Goal: Task Accomplishment & Management: Use online tool/utility

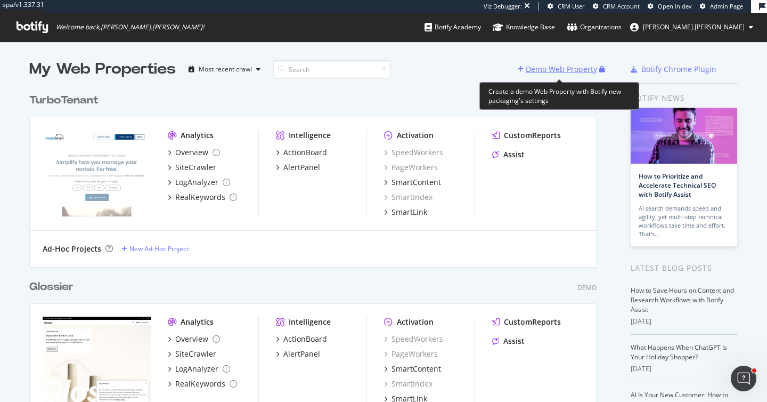
click at [524, 72] on icon "button" at bounding box center [521, 69] width 6 height 6
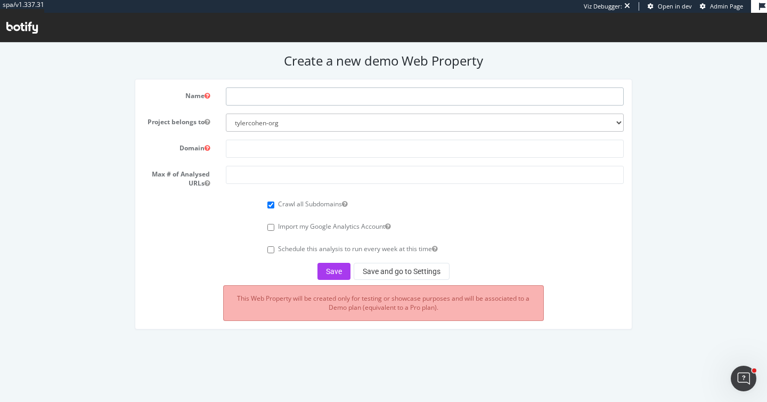
click at [238, 96] on input "text" at bounding box center [425, 96] width 398 height 18
type input "Populus Financial"
click at [258, 150] on input "text" at bounding box center [425, 149] width 398 height 18
paste input "[URL][DOMAIN_NAME]"
type input "[URL][DOMAIN_NAME]"
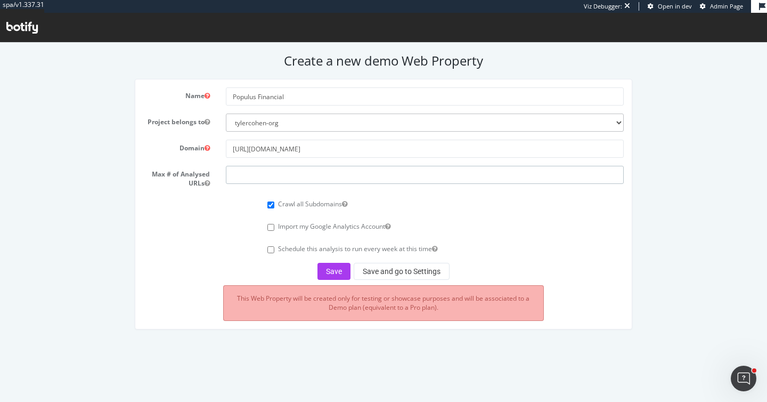
click at [245, 173] on input "number" at bounding box center [425, 175] width 398 height 18
type input "1"
type input "4"
type input "50000"
click at [289, 94] on input "Populus Financial" at bounding box center [425, 96] width 398 height 18
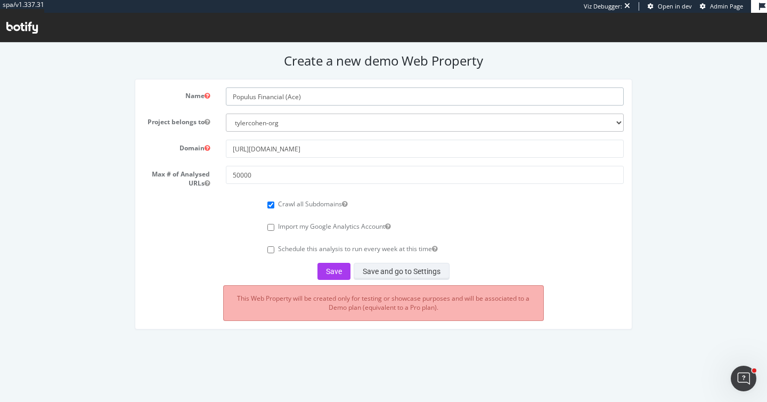
type input "Populus Financial (Ace)"
click at [388, 269] on button "Save and go to Settings" at bounding box center [402, 271] width 96 height 17
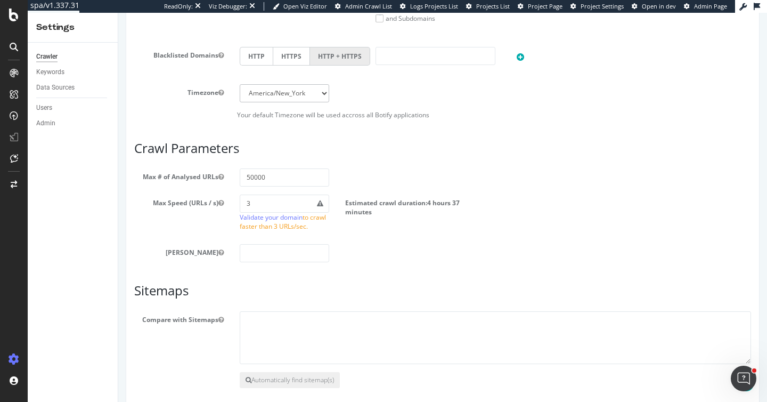
scroll to position [532, 0]
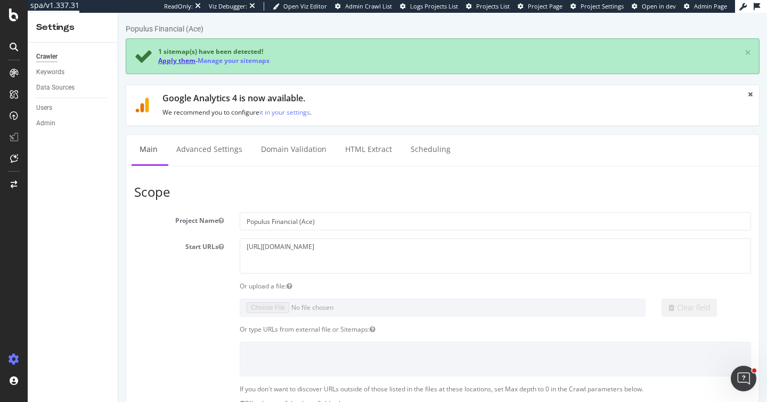
click at [164, 57] on link "Apply them" at bounding box center [176, 60] width 37 height 9
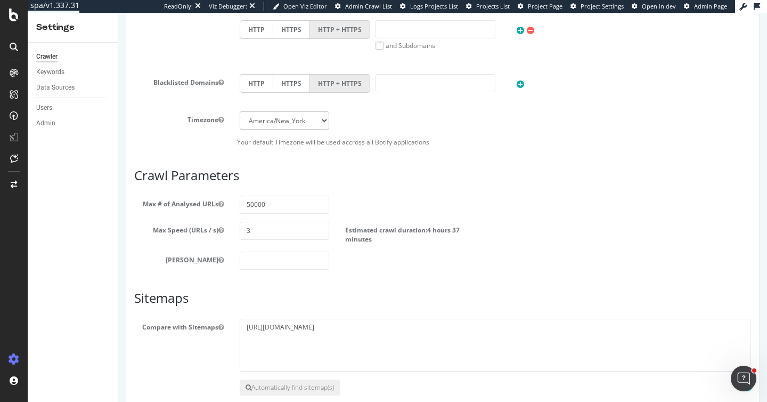
scroll to position [515, 0]
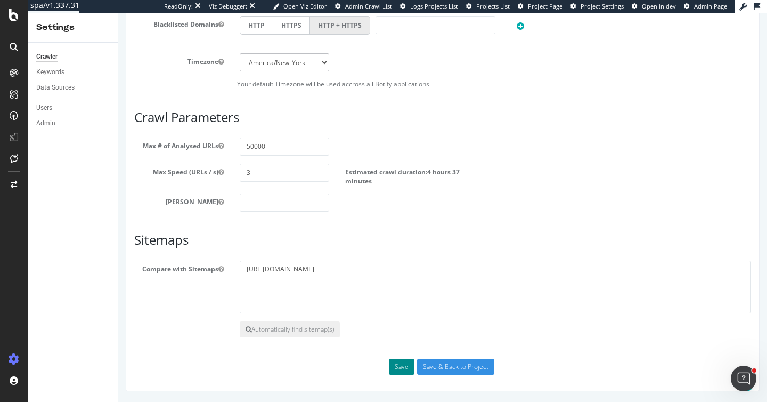
click at [398, 368] on button "Save" at bounding box center [402, 367] width 26 height 16
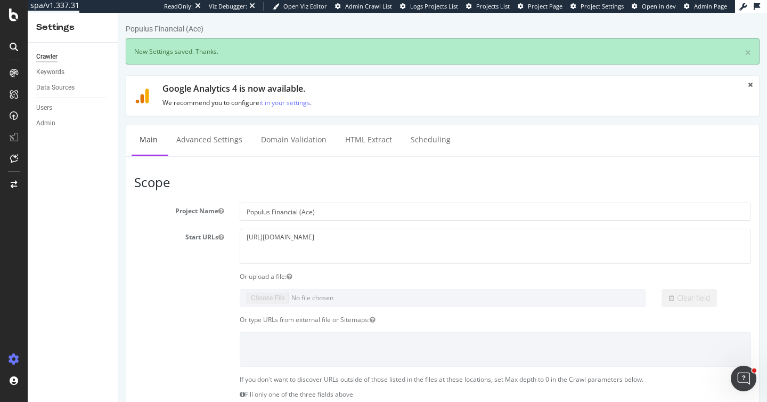
scroll to position [0, 0]
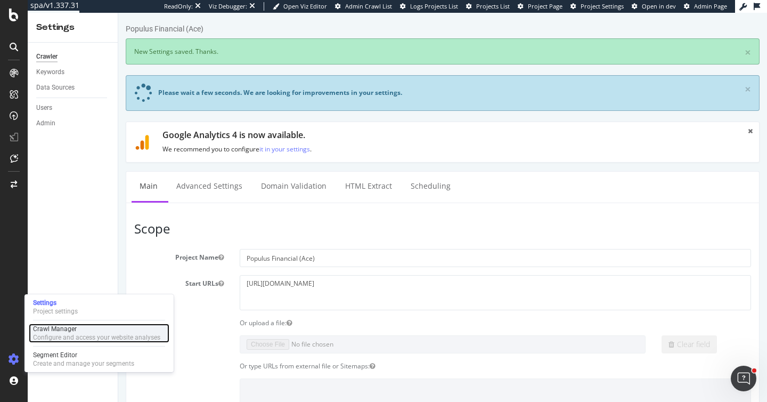
click at [55, 337] on div "Configure and access your website analyses" at bounding box center [96, 337] width 127 height 9
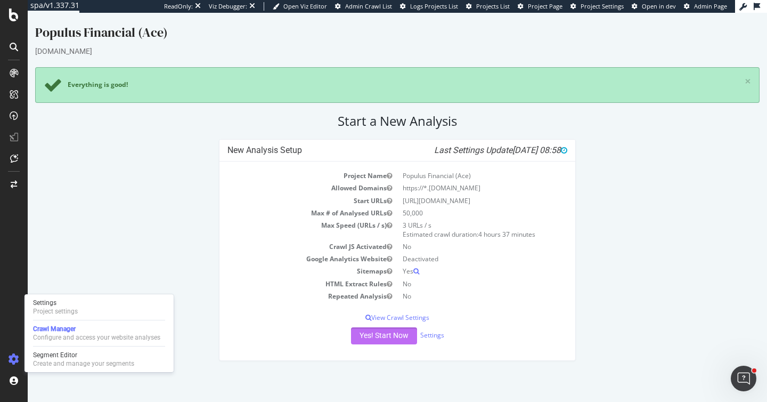
click at [379, 331] on button "Yes! Start Now" at bounding box center [384, 335] width 66 height 17
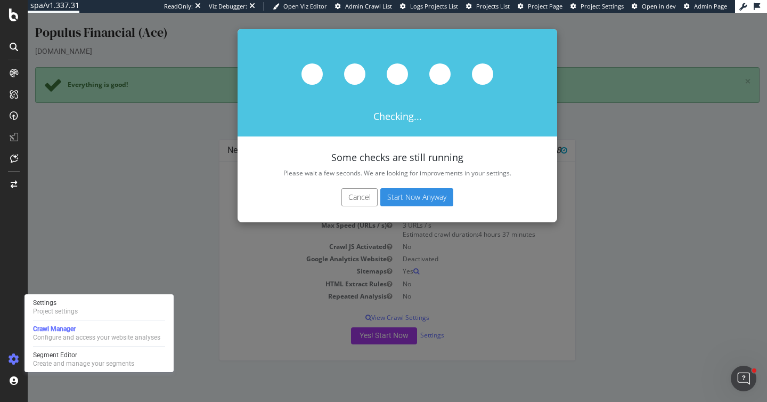
click at [358, 200] on button "Cancel" at bounding box center [360, 197] width 36 height 18
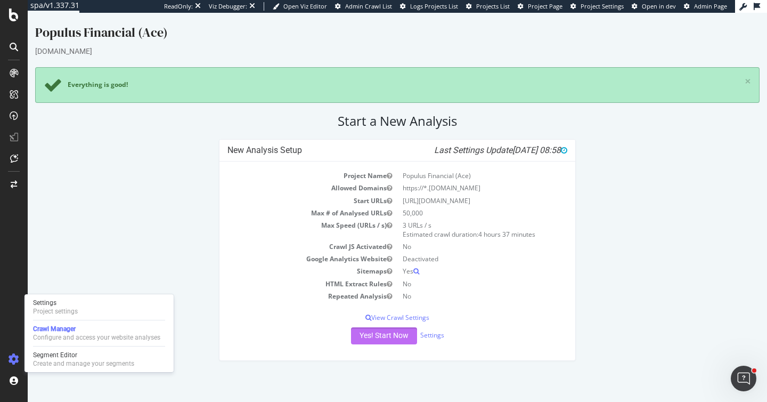
click at [369, 339] on button "Yes! Start Now" at bounding box center [384, 335] width 66 height 17
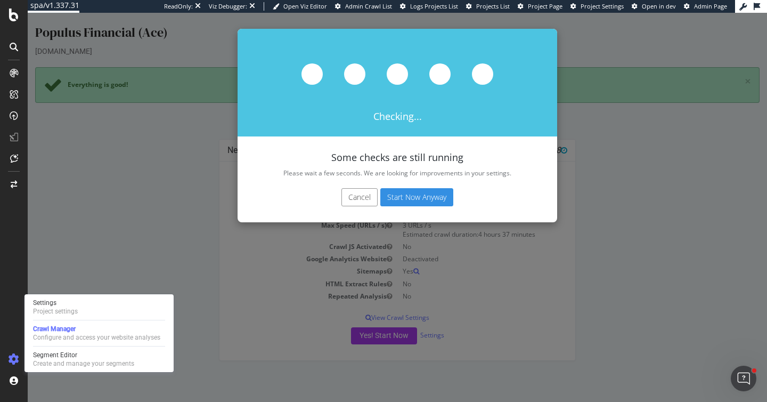
click at [360, 201] on button "Cancel" at bounding box center [360, 197] width 36 height 18
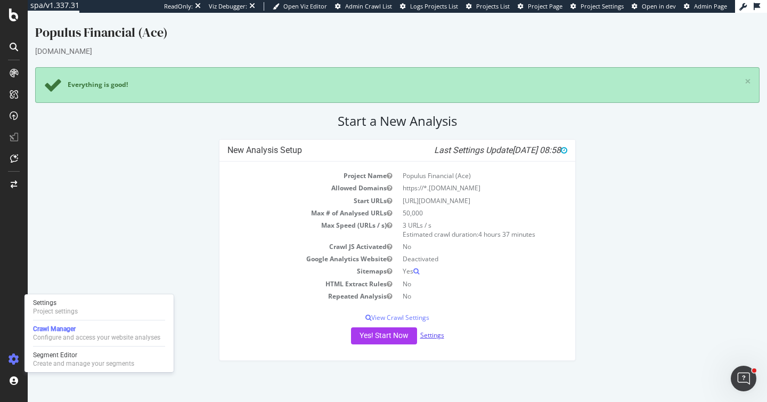
click at [431, 332] on link "Settings" at bounding box center [432, 334] width 24 height 9
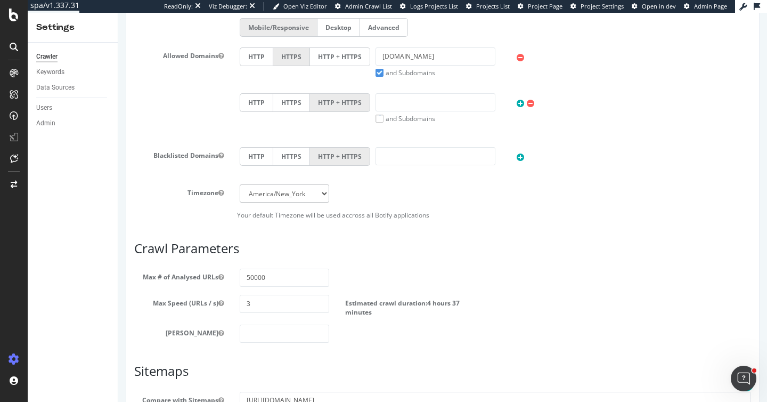
scroll to position [515, 0]
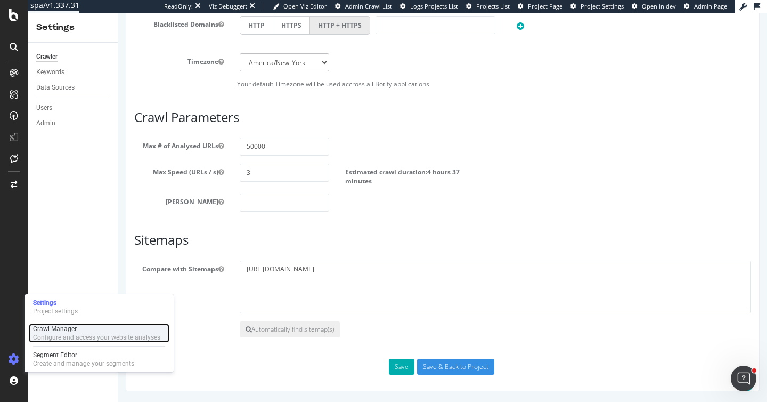
click at [53, 327] on div "Crawl Manager" at bounding box center [96, 328] width 127 height 9
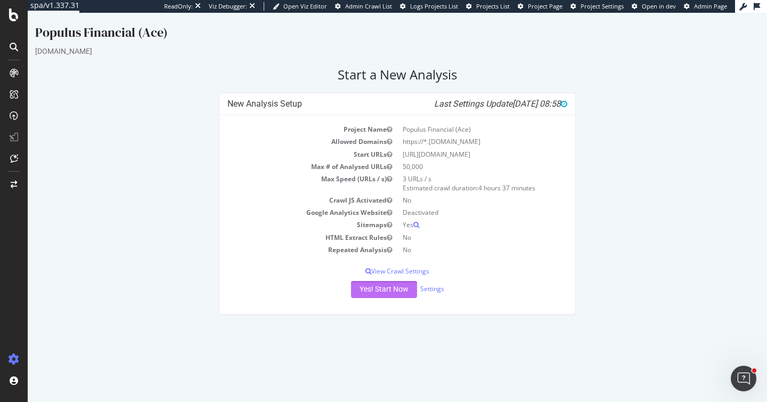
click at [370, 287] on button "Yes! Start Now" at bounding box center [384, 289] width 66 height 17
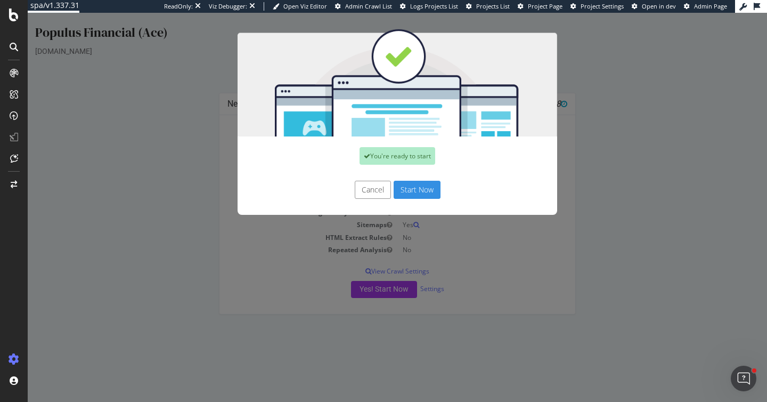
click at [411, 191] on button "Start Now" at bounding box center [417, 190] width 47 height 18
